Goal: Task Accomplishment & Management: Manage account settings

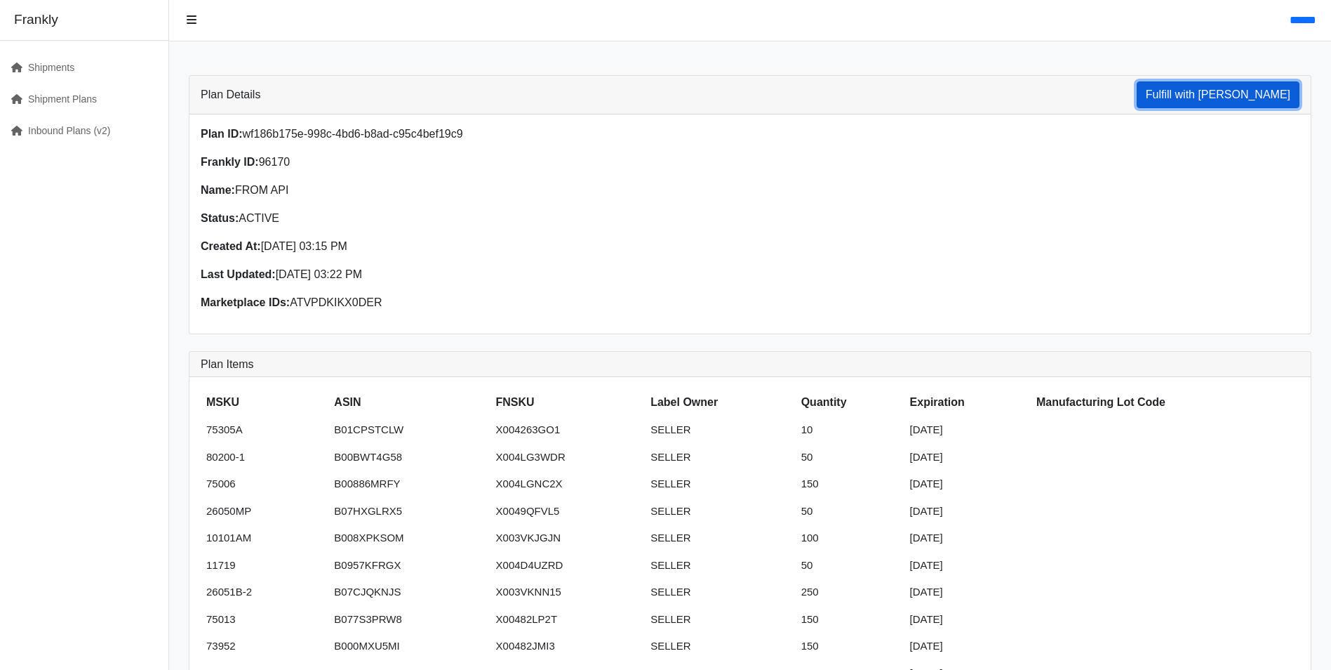
click at [1228, 100] on button "Fulfill with Frankly" at bounding box center [1218, 94] width 163 height 27
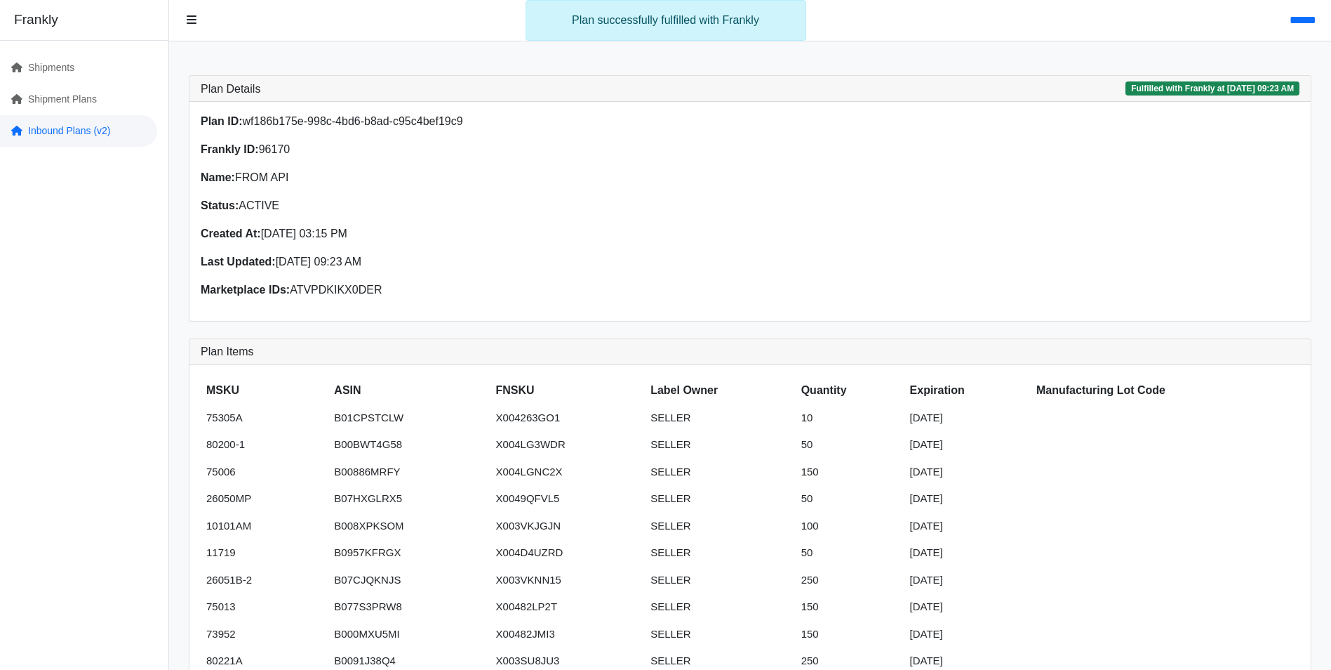
click at [79, 133] on link "Inbound Plans (v2)" at bounding box center [78, 131] width 157 height 32
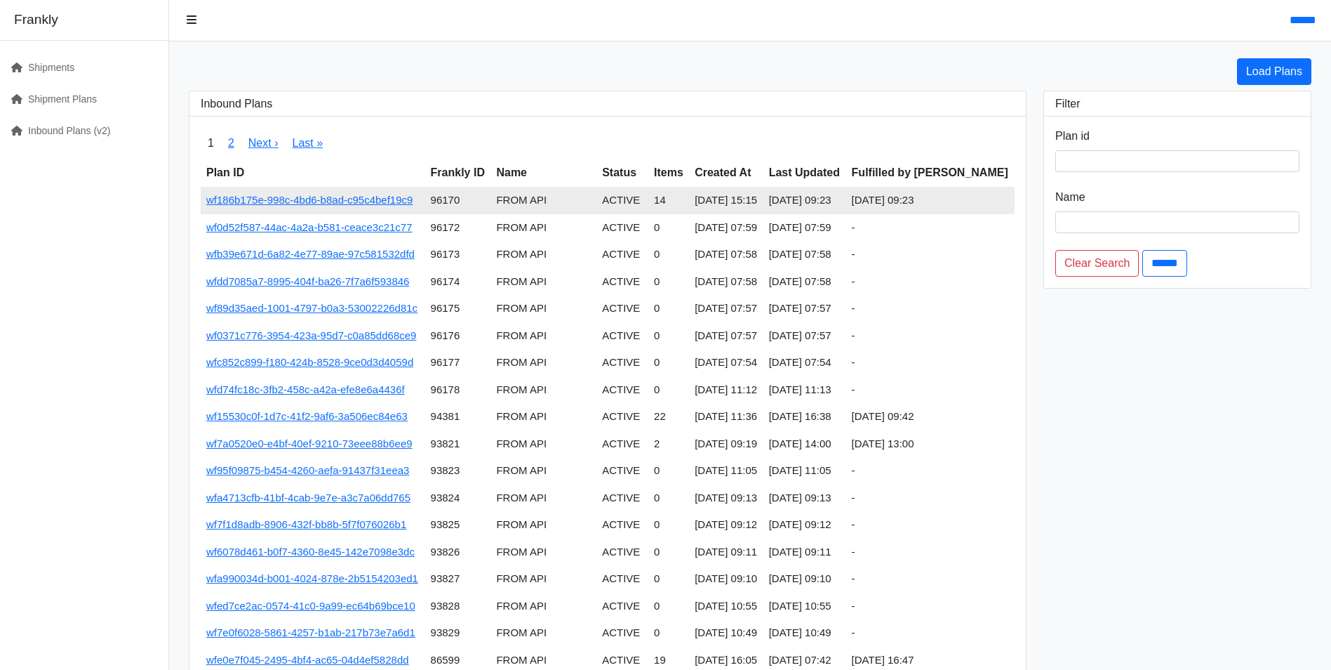
click at [328, 208] on td "wf186b175e-998c-4bd6-b8ad-c95c4bef19c9" at bounding box center [313, 200] width 225 height 27
click at [366, 197] on link "wf186b175e-998c-4bd6-b8ad-c95c4bef19c9" at bounding box center [309, 200] width 206 height 12
